Goal: Use online tool/utility: Utilize a website feature to perform a specific function

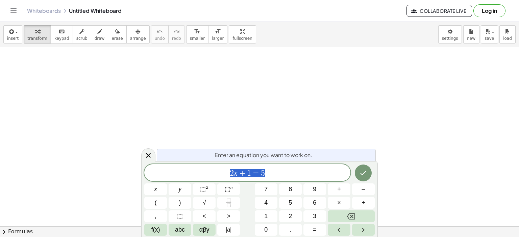
click at [273, 174] on span "2 x + 1 = 5" at bounding box center [247, 173] width 206 height 9
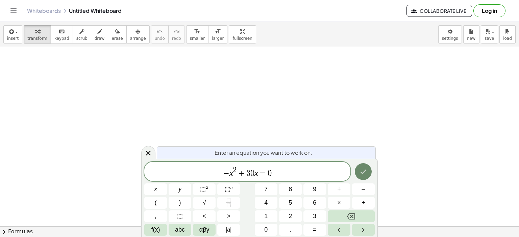
click at [363, 171] on icon "Done" at bounding box center [363, 172] width 8 height 8
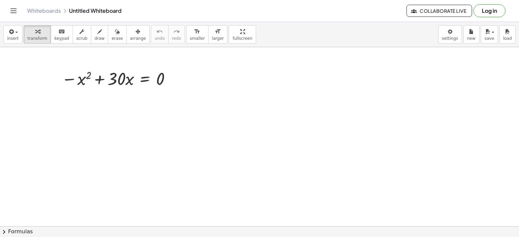
click at [4, 233] on span "chevron_right" at bounding box center [4, 232] width 8 height 8
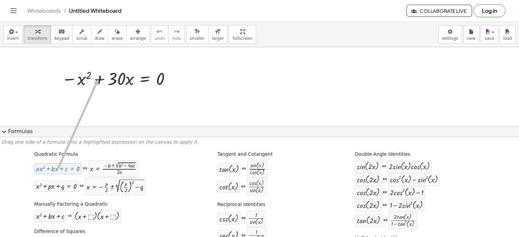
drag, startPoint x: 50, startPoint y: 173, endPoint x: 97, endPoint y: 79, distance: 104.3
click at [3, 133] on span "expand_more" at bounding box center [4, 132] width 8 height 8
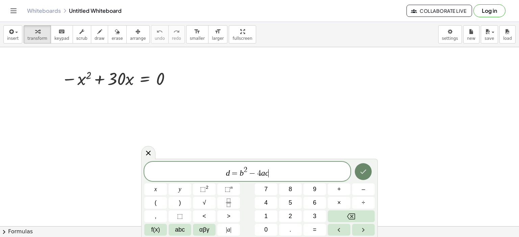
click at [364, 173] on icon "Done" at bounding box center [363, 172] width 8 height 8
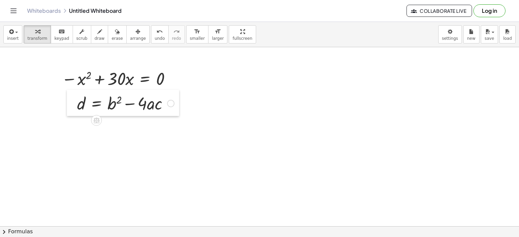
drag, startPoint x: 233, startPoint y: 180, endPoint x: 70, endPoint y: 105, distance: 179.5
click at [70, 105] on div at bounding box center [72, 103] width 10 height 26
click at [169, 103] on div at bounding box center [170, 103] width 7 height 7
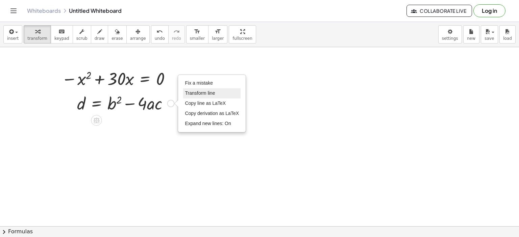
click at [196, 94] on span "Transform line" at bounding box center [200, 92] width 30 height 5
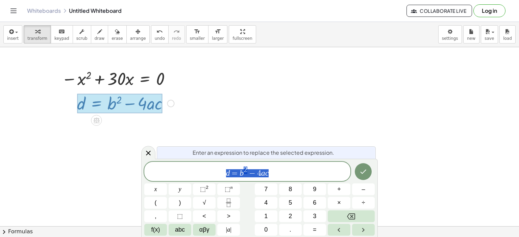
click at [243, 178] on span "d = b 2 − 4 a c" at bounding box center [247, 172] width 206 height 12
click at [272, 175] on span "d = 3 0 2 − 4 a c ​" at bounding box center [247, 172] width 206 height 12
click at [359, 173] on button "Done" at bounding box center [363, 171] width 17 height 17
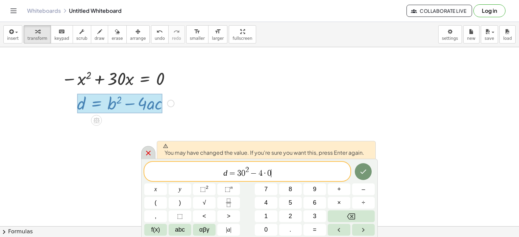
click at [147, 155] on icon at bounding box center [148, 153] width 8 height 8
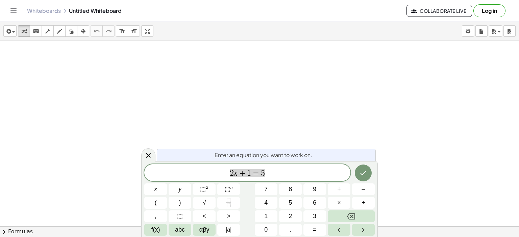
click at [269, 173] on span "2 x + 1 = 5" at bounding box center [247, 173] width 206 height 9
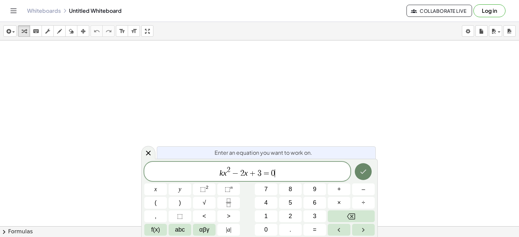
click at [358, 170] on button "Done" at bounding box center [363, 171] width 17 height 17
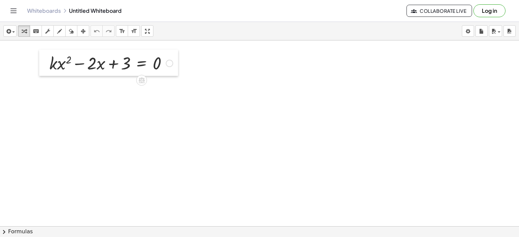
drag, startPoint x: 58, startPoint y: 70, endPoint x: 46, endPoint y: 60, distance: 15.4
click at [46, 60] on div at bounding box center [44, 63] width 10 height 26
click at [168, 64] on div at bounding box center [169, 63] width 7 height 7
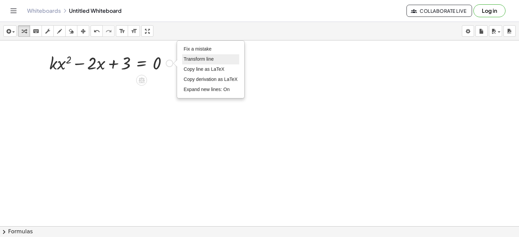
click at [190, 57] on span "Transform line" at bounding box center [199, 58] width 30 height 5
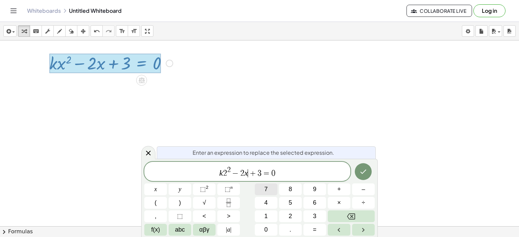
drag, startPoint x: 247, startPoint y: 176, endPoint x: 256, endPoint y: 193, distance: 19.0
click at [247, 177] on span "k 2 2 − 2 x ​ + 3 = 0" at bounding box center [247, 172] width 206 height 12
click at [298, 174] on span "k 2 2 − 2 · 2 + 3 = 0 ​" at bounding box center [247, 172] width 206 height 12
click at [364, 173] on icon "Done" at bounding box center [363, 172] width 8 height 8
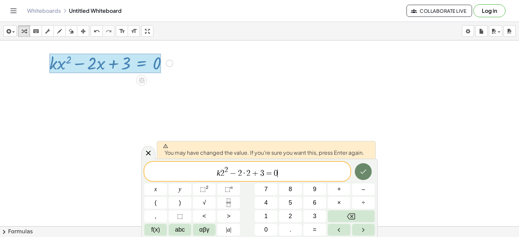
click at [364, 173] on icon "Done" at bounding box center [363, 172] width 8 height 8
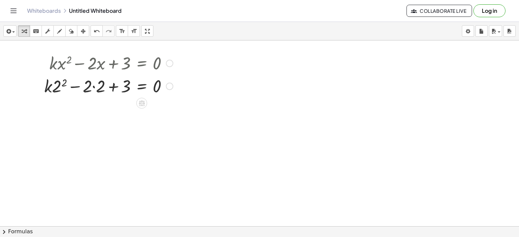
click at [62, 81] on div at bounding box center [108, 85] width 135 height 23
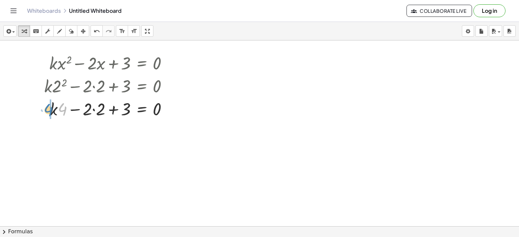
drag, startPoint x: 62, startPoint y: 111, endPoint x: 48, endPoint y: 112, distance: 14.2
click at [48, 112] on div at bounding box center [108, 108] width 135 height 23
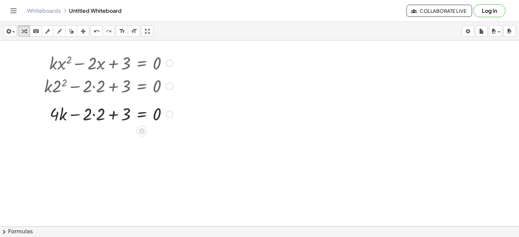
drag, startPoint x: 169, startPoint y: 132, endPoint x: 167, endPoint y: 111, distance: 20.7
click at [167, 111] on div "Fix a mistake Transform line Copy line as LaTeX Copy derivation as LaTeX Expand…" at bounding box center [169, 114] width 7 height 7
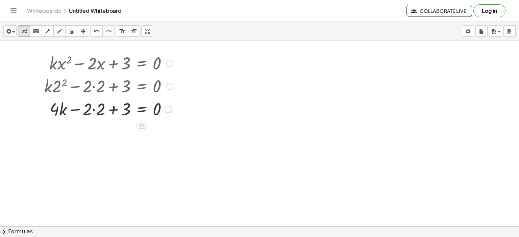
click at [94, 109] on div at bounding box center [108, 108] width 135 height 23
drag, startPoint x: 167, startPoint y: 131, endPoint x: 159, endPoint y: 107, distance: 24.9
click at [141, 111] on div "+ · k · − + 3 = 0 4 4 Fix a mistake Transform line Copy line as LaTeX Copy deri…" at bounding box center [141, 111] width 0 height 0
click at [87, 109] on div at bounding box center [108, 108] width 135 height 23
click at [88, 110] on div at bounding box center [108, 108] width 135 height 23
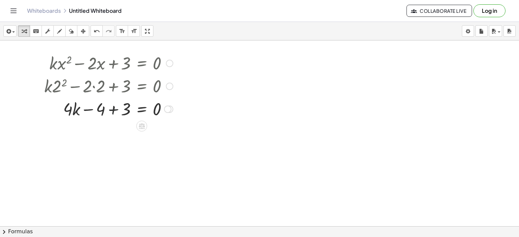
click at [113, 110] on div at bounding box center [108, 108] width 135 height 23
drag, startPoint x: 116, startPoint y: 133, endPoint x: 169, endPoint y: 132, distance: 53.0
click at [169, 132] on div at bounding box center [108, 131] width 135 height 23
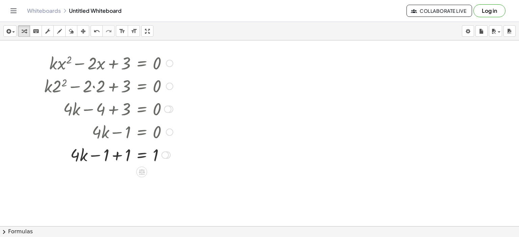
click at [115, 154] on div at bounding box center [108, 154] width 135 height 23
drag, startPoint x: 165, startPoint y: 178, endPoint x: 160, endPoint y: 154, distance: 24.8
click at [141, 157] on div "· k · = 4 1 Fix a mistake Transform line Copy line as LaTeX Copy derivation as …" at bounding box center [141, 157] width 0 height 0
drag, startPoint x: 119, startPoint y: 155, endPoint x: 120, endPoint y: 162, distance: 7.5
click at [119, 156] on div at bounding box center [108, 154] width 135 height 23
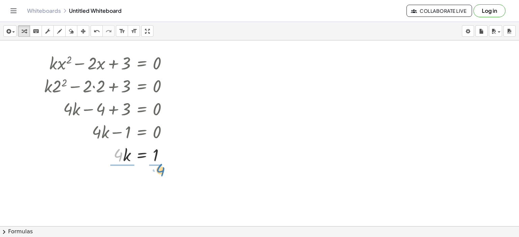
drag, startPoint x: 120, startPoint y: 162, endPoint x: 161, endPoint y: 171, distance: 42.1
click at [118, 182] on div at bounding box center [110, 183] width 139 height 34
click at [169, 185] on div at bounding box center [171, 183] width 7 height 7
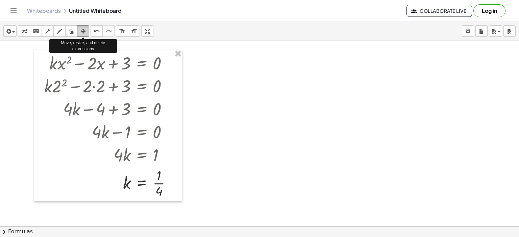
click at [85, 31] on icon "button" at bounding box center [83, 31] width 5 height 8
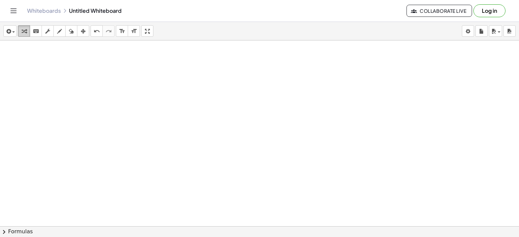
click at [22, 33] on icon "button" at bounding box center [24, 31] width 5 height 8
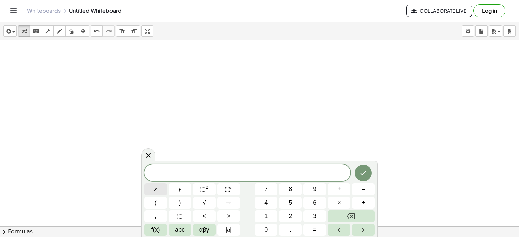
click at [154, 190] on span "x" at bounding box center [155, 189] width 3 height 9
click at [228, 201] on icon "Fraction" at bounding box center [228, 203] width 8 height 8
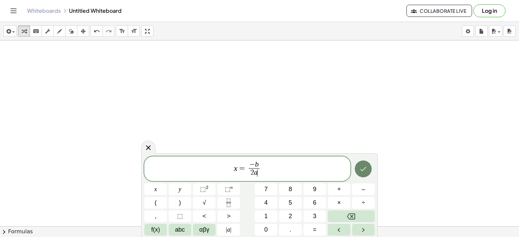
click at [365, 170] on icon "Done" at bounding box center [363, 169] width 8 height 8
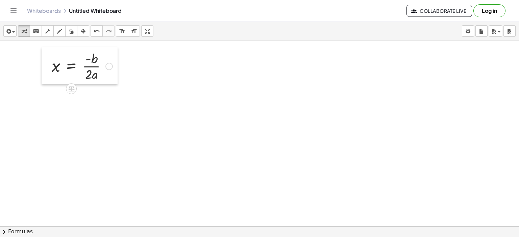
drag, startPoint x: 167, startPoint y: 124, endPoint x: 45, endPoint y: 55, distance: 140.6
click at [45, 55] on div at bounding box center [47, 65] width 10 height 37
click at [109, 64] on div at bounding box center [108, 66] width 7 height 7
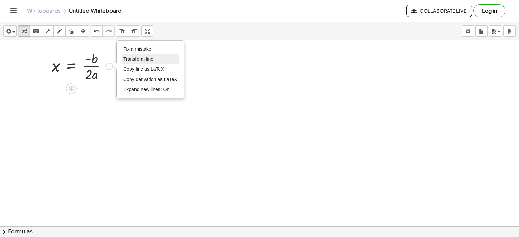
click at [149, 59] on span "Transform line" at bounding box center [138, 58] width 30 height 5
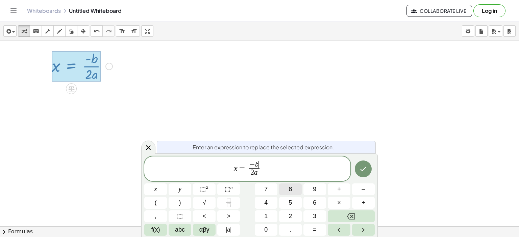
drag, startPoint x: 257, startPoint y: 164, endPoint x: 292, endPoint y: 184, distance: 40.0
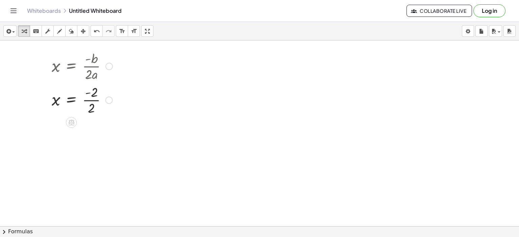
click at [90, 100] on div at bounding box center [82, 100] width 68 height 34
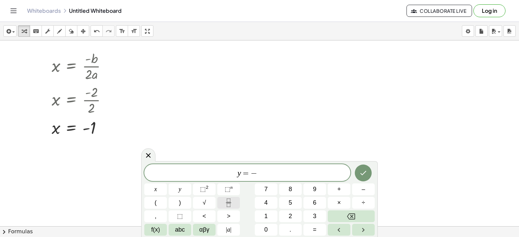
click at [229, 203] on icon "Fraction" at bounding box center [228, 203] width 8 height 8
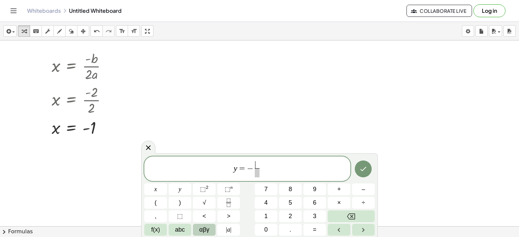
click at [200, 230] on span "αβγ" at bounding box center [204, 230] width 10 height 9
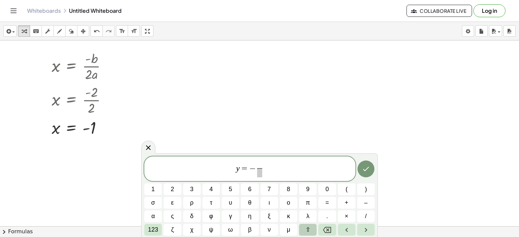
click at [309, 230] on span "⇧" at bounding box center [307, 230] width 5 height 9
click at [192, 217] on span "δ" at bounding box center [192, 216] width 4 height 9
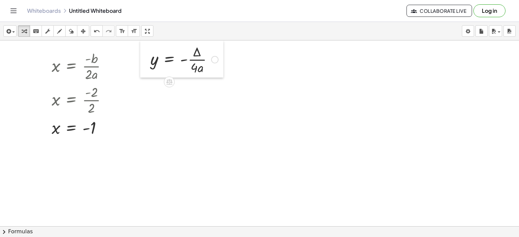
drag, startPoint x: 214, startPoint y: 178, endPoint x: 145, endPoint y: 52, distance: 144.3
click at [145, 52] on div at bounding box center [145, 59] width 10 height 37
click at [214, 58] on div at bounding box center [214, 59] width 7 height 7
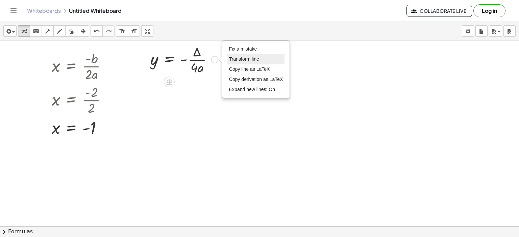
click at [237, 60] on span "Transform line" at bounding box center [244, 58] width 30 height 5
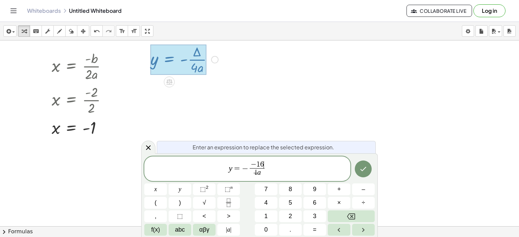
click at [262, 175] on span "4 a" at bounding box center [257, 172] width 15 height 9
click at [269, 170] on span "y = − − 1 6 4 · 1 ​ ​" at bounding box center [247, 170] width 206 height 18
click at [367, 169] on button "Done" at bounding box center [363, 169] width 17 height 17
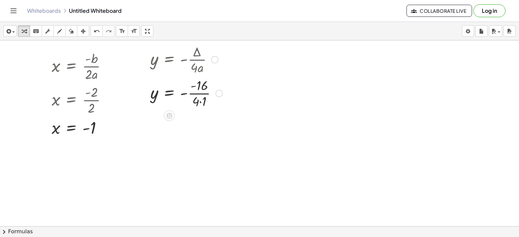
click at [200, 102] on div at bounding box center [186, 93] width 79 height 34
drag, startPoint x: 219, startPoint y: 125, endPoint x: 219, endPoint y: 117, distance: 8.1
click at [169, 127] on div "y = - · - 16 · 4 Fix a mistake Transform line Copy line as LaTeX Copy derivatio…" at bounding box center [169, 127] width 0 height 0
click at [218, 115] on div at bounding box center [186, 127] width 79 height 34
drag, startPoint x: 217, startPoint y: 124, endPoint x: 218, endPoint y: 93, distance: 30.7
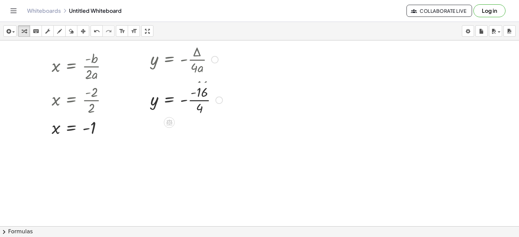
click at [169, 100] on div "y = - · - 16 · 4 Fix a mistake Transform line Copy line as LaTeX Copy derivatio…" at bounding box center [169, 100] width 0 height 0
click at [184, 93] on div at bounding box center [186, 93] width 79 height 34
drag, startPoint x: 184, startPoint y: 94, endPoint x: 190, endPoint y: 90, distance: 7.0
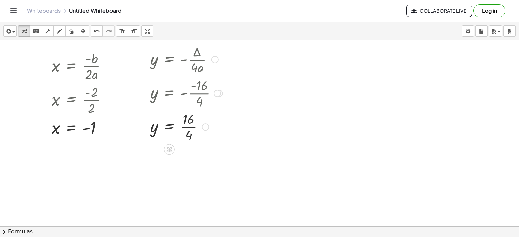
click at [187, 127] on div at bounding box center [186, 127] width 79 height 34
click at [82, 30] on icon "button" at bounding box center [83, 31] width 5 height 8
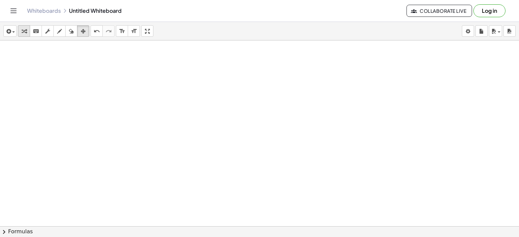
click at [26, 32] on icon "button" at bounding box center [24, 31] width 5 height 8
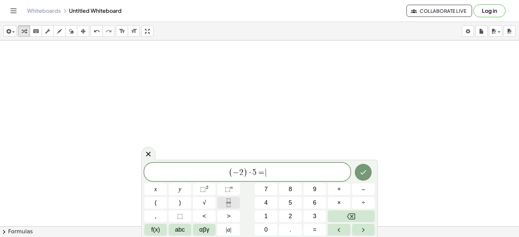
click at [231, 200] on icon "Fraction" at bounding box center [228, 203] width 8 height 8
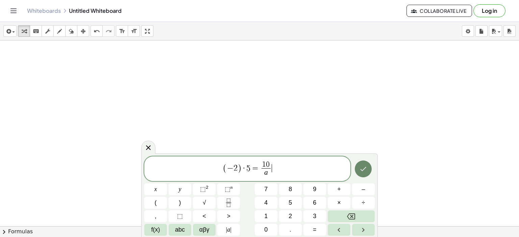
click at [364, 172] on icon "Done" at bounding box center [363, 169] width 8 height 8
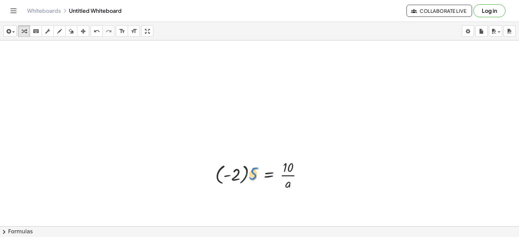
click at [252, 172] on div at bounding box center [262, 175] width 100 height 34
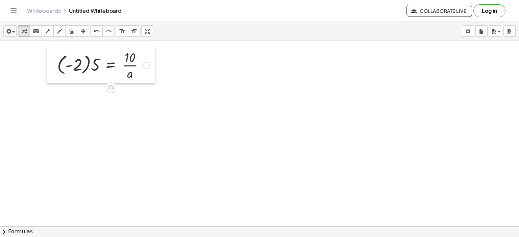
drag, startPoint x: 213, startPoint y: 156, endPoint x: 55, endPoint y: 46, distance: 192.6
click at [55, 46] on div at bounding box center [52, 64] width 10 height 37
drag, startPoint x: 95, startPoint y: 64, endPoint x: 84, endPoint y: 69, distance: 12.5
click at [84, 69] on div at bounding box center [104, 65] width 100 height 34
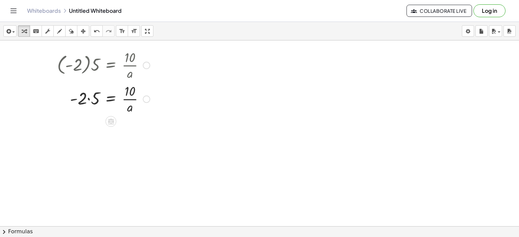
click at [88, 98] on div at bounding box center [104, 99] width 100 height 34
drag, startPoint x: 145, startPoint y: 132, endPoint x: 141, endPoint y: 99, distance: 33.9
click at [111, 101] on div "- = · 10 · a 10" at bounding box center [111, 101] width 0 height 0
drag, startPoint x: 127, startPoint y: 108, endPoint x: 99, endPoint y: 98, distance: 30.7
click at [99, 98] on div at bounding box center [104, 99] width 100 height 34
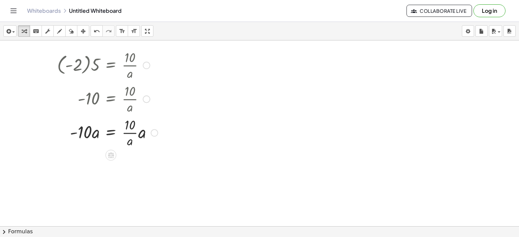
click at [131, 131] on div at bounding box center [107, 132] width 107 height 34
drag, startPoint x: 129, startPoint y: 140, endPoint x: 139, endPoint y: 133, distance: 12.1
drag, startPoint x: 145, startPoint y: 160, endPoint x: 141, endPoint y: 131, distance: 29.5
click at [141, 131] on div at bounding box center [144, 133] width 7 height 7
drag, startPoint x: 76, startPoint y: 135, endPoint x: 80, endPoint y: 144, distance: 10.2
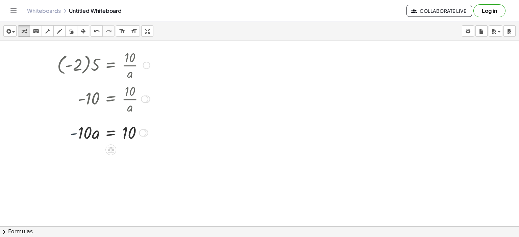
click at [76, 136] on div at bounding box center [104, 132] width 100 height 23
click at [79, 142] on div at bounding box center [104, 132] width 100 height 23
drag, startPoint x: 80, startPoint y: 144, endPoint x: 83, endPoint y: 150, distance: 6.8
drag, startPoint x: 85, startPoint y: 153, endPoint x: 109, endPoint y: 165, distance: 26.9
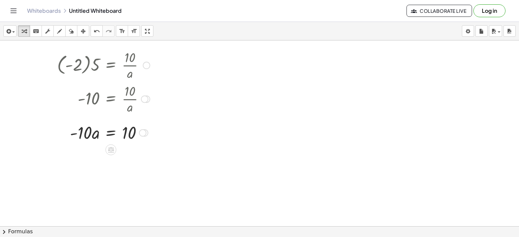
drag, startPoint x: 80, startPoint y: 135, endPoint x: 122, endPoint y: 152, distance: 45.5
click at [86, 160] on div at bounding box center [106, 161] width 105 height 34
drag, startPoint x: 153, startPoint y: 194, endPoint x: 140, endPoint y: 158, distance: 39.0
click at [111, 160] on div "= 10 a · · - 10" at bounding box center [111, 160] width 0 height 0
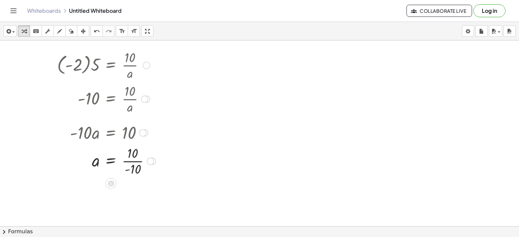
click at [129, 162] on div at bounding box center [106, 161] width 105 height 34
drag, startPoint x: 142, startPoint y: 164, endPoint x: 142, endPoint y: 198, distance: 34.1
click at [111, 186] on div "= a - 1" at bounding box center [111, 186] width 0 height 0
click at [142, 198] on div at bounding box center [106, 189] width 105 height 22
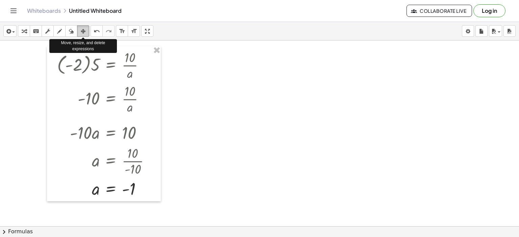
click at [85, 32] on icon "button" at bounding box center [83, 31] width 5 height 8
